Goal: Task Accomplishment & Management: Use online tool/utility

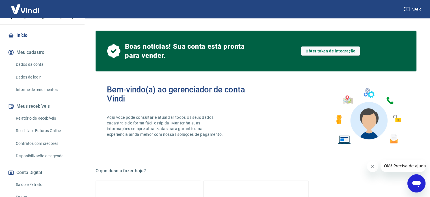
scroll to position [104, 0]
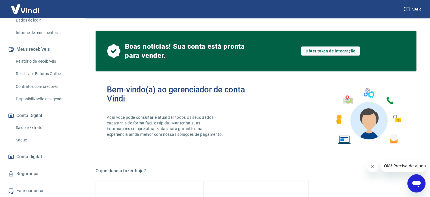
click at [26, 142] on link "Saque" at bounding box center [46, 140] width 64 height 12
